Goal: Task Accomplishment & Management: Use online tool/utility

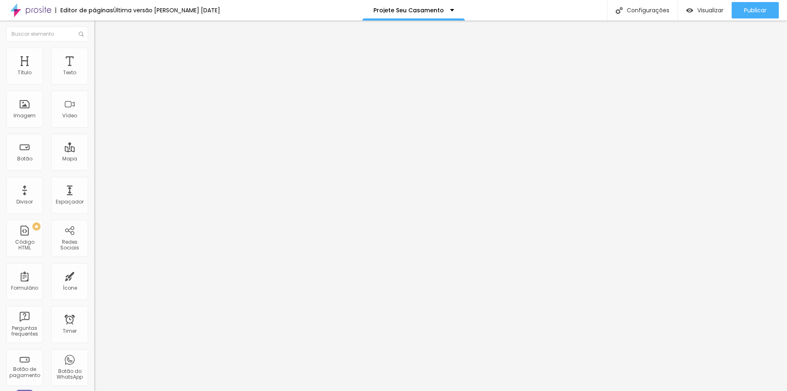
click at [94, 154] on div at bounding box center [141, 154] width 94 height 0
click at [100, 28] on img "button" at bounding box center [103, 30] width 7 height 7
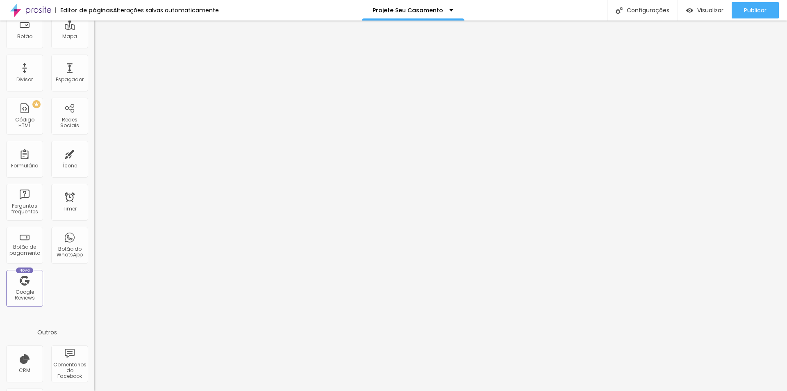
scroll to position [123, 0]
click at [24, 360] on div "CRM" at bounding box center [24, 362] width 37 height 37
click at [25, 369] on div "CRM" at bounding box center [24, 370] width 11 height 6
click at [25, 364] on div "CRM" at bounding box center [24, 362] width 37 height 37
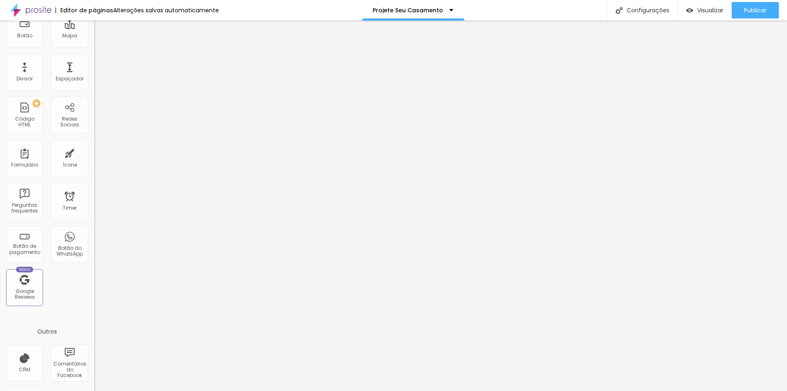
scroll to position [0, 0]
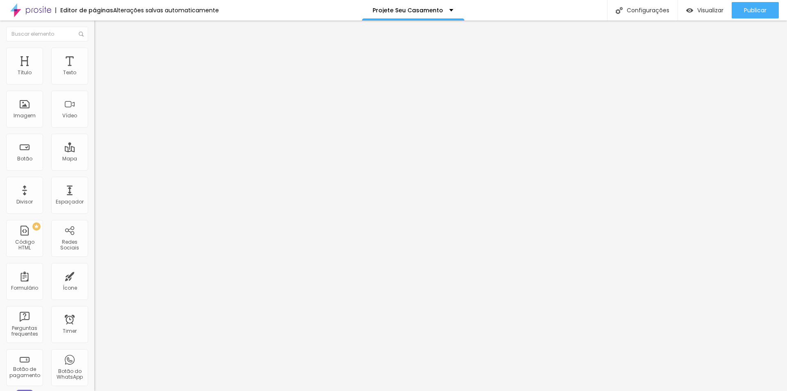
drag, startPoint x: 73, startPoint y: 178, endPoint x: 71, endPoint y: 164, distance: 14.2
click at [94, 178] on div "Editar Seção Conteúdo Estilo Avançado Modo Encaixotado Encaixotado Completo" at bounding box center [141, 206] width 94 height 370
click at [100, 30] on img "button" at bounding box center [103, 30] width 7 height 7
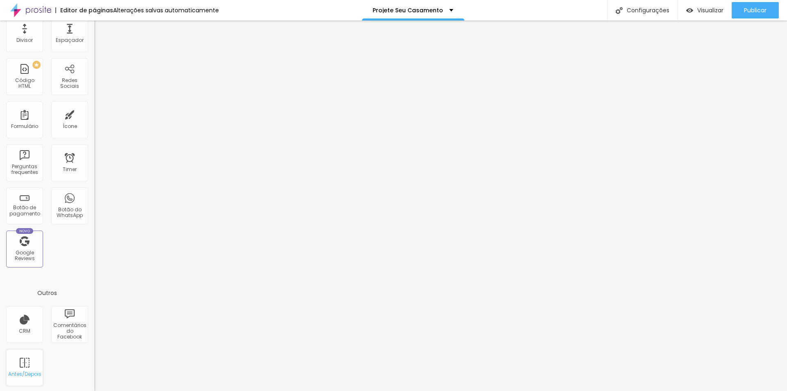
scroll to position [163, 0]
click at [705, 9] on span "Visualizar" at bounding box center [711, 10] width 26 height 7
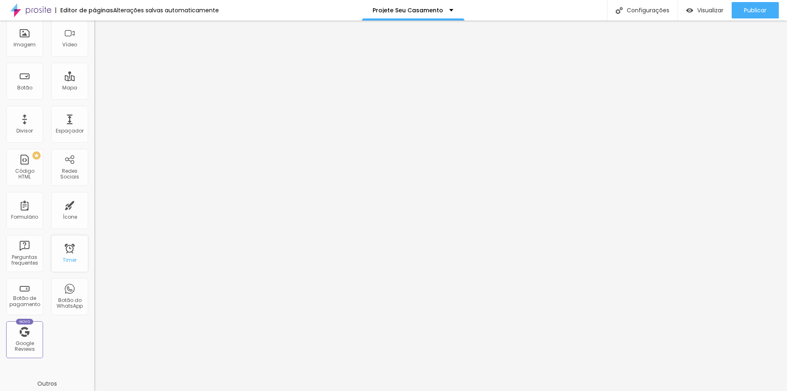
scroll to position [0, 0]
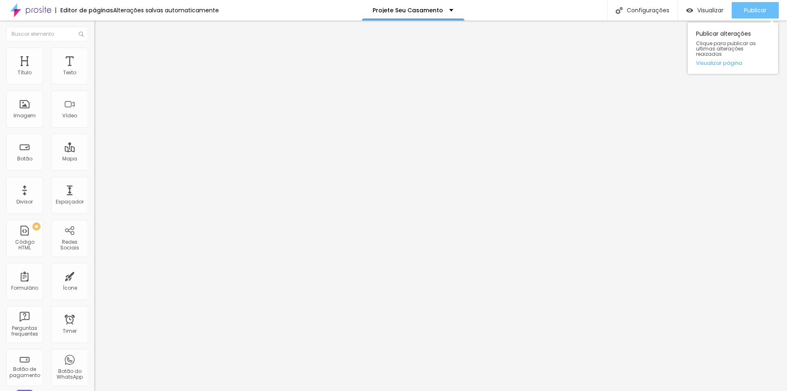
click at [760, 10] on span "Publicar" at bounding box center [755, 10] width 23 height 7
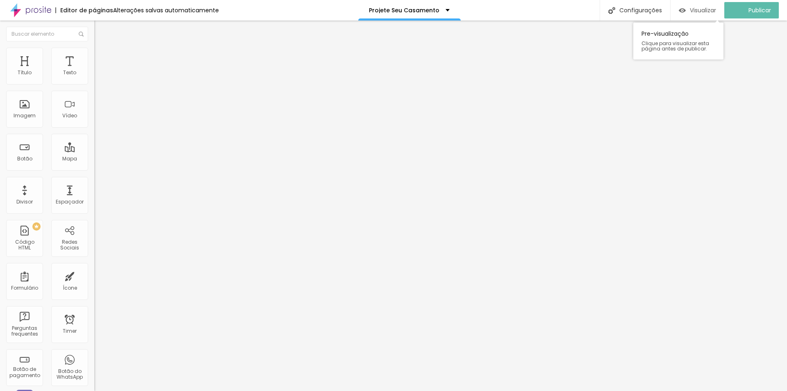
click at [710, 10] on span "Visualizar" at bounding box center [703, 10] width 26 height 7
